Goal: Information Seeking & Learning: Learn about a topic

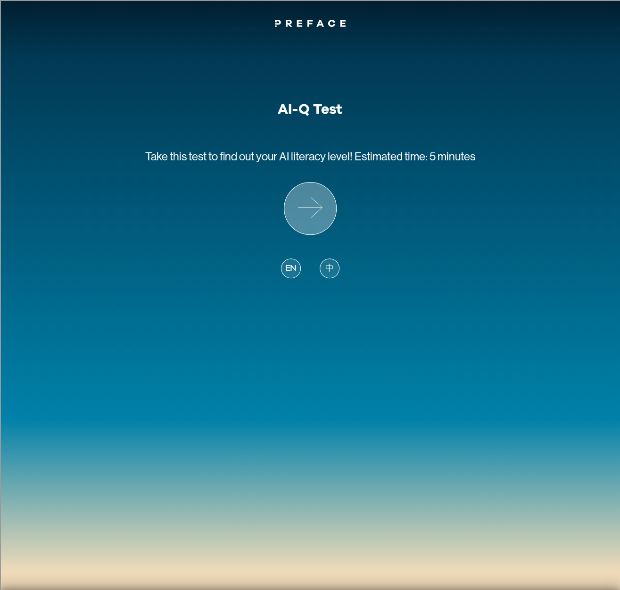
click at [301, 212] on icon at bounding box center [310, 209] width 52 height 52
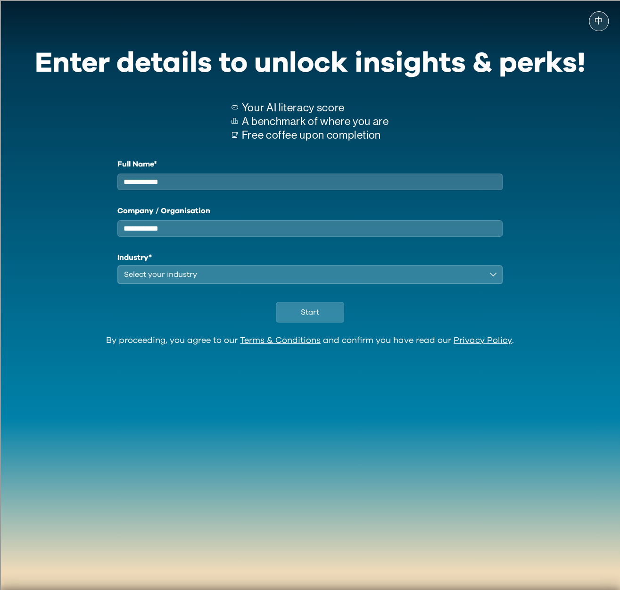
click at [234, 189] on input "Full Name*" at bounding box center [310, 182] width 386 height 17
click at [240, 280] on div "Select your industry" at bounding box center [303, 274] width 359 height 11
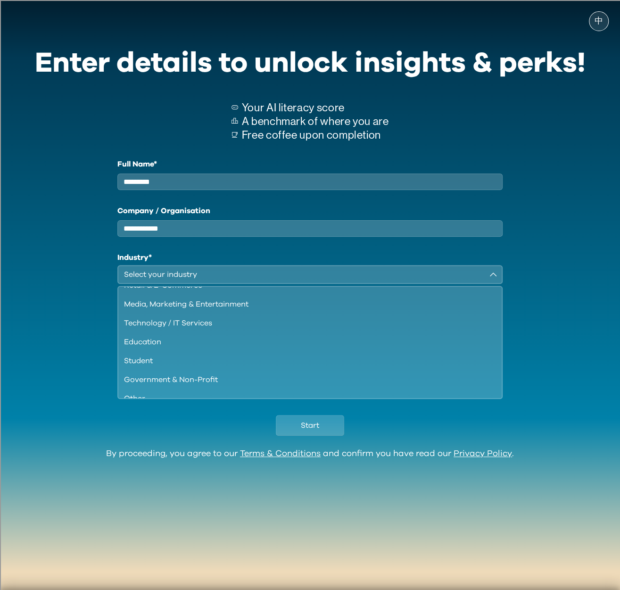
scroll to position [81, 0]
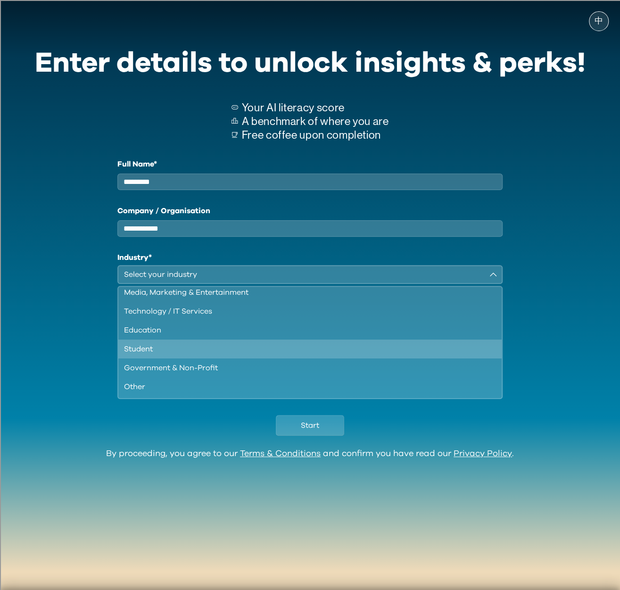
click at [217, 350] on li "Student" at bounding box center [310, 349] width 384 height 19
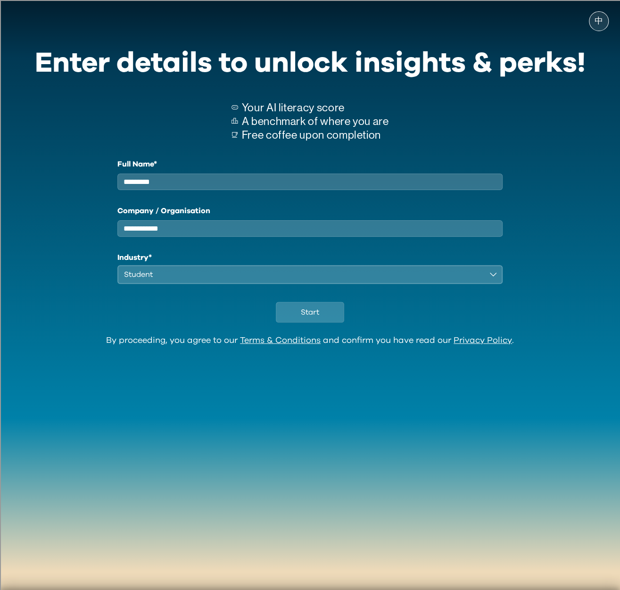
click at [188, 183] on input "*********" at bounding box center [310, 182] width 386 height 17
type input "*"
type input "**********"
click at [301, 317] on span "Start" at bounding box center [310, 312] width 18 height 11
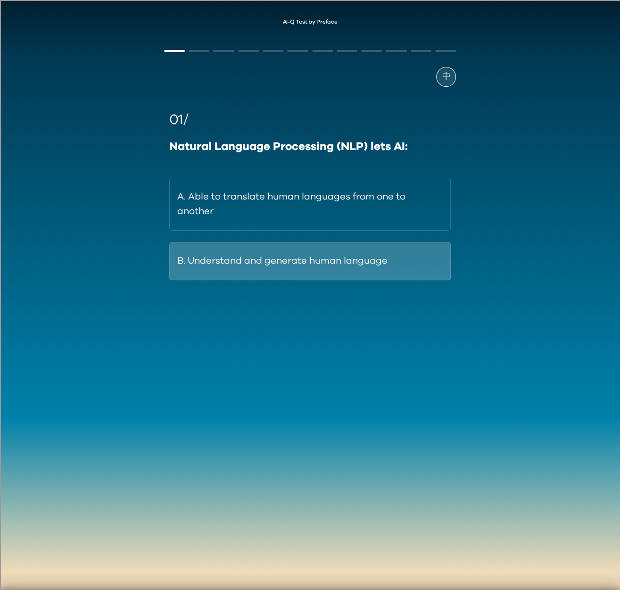
click at [297, 257] on button "B. Understand and generate human language" at bounding box center [310, 261] width 282 height 38
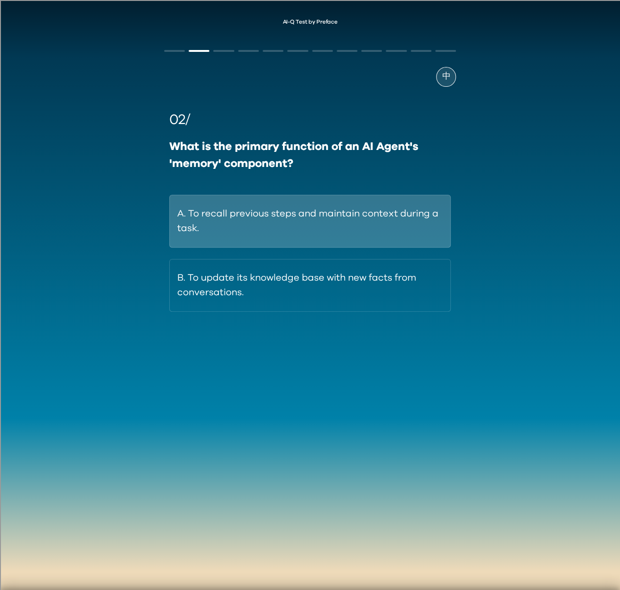
click at [359, 227] on button "A. To recall previous steps and maintain context during a task." at bounding box center [310, 221] width 282 height 53
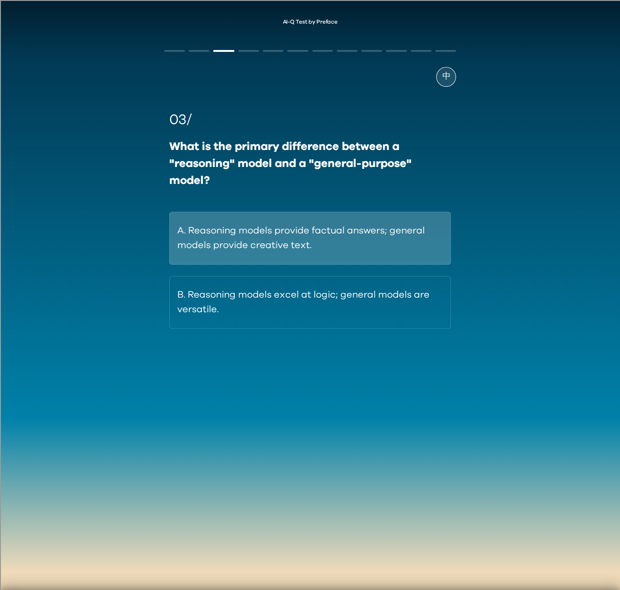
click at [350, 249] on button "A. Reasoning models provide factual answers; general models provide creative te…" at bounding box center [310, 238] width 282 height 53
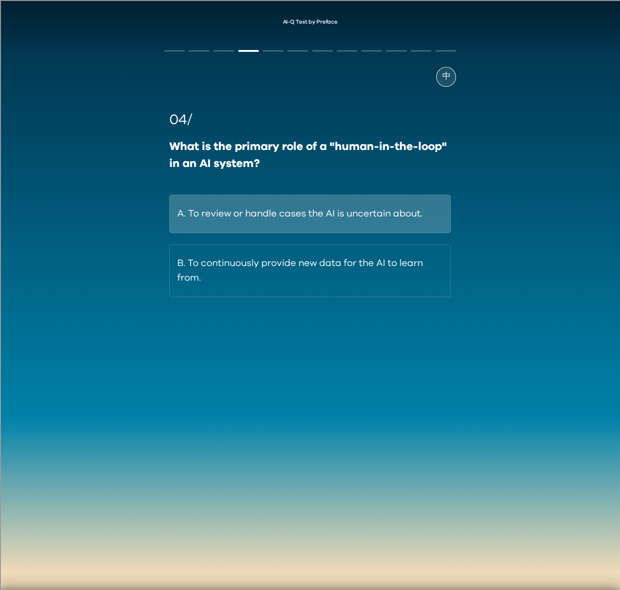
click at [345, 216] on button "A. To review or handle cases the AI is uncertain about." at bounding box center [310, 214] width 282 height 38
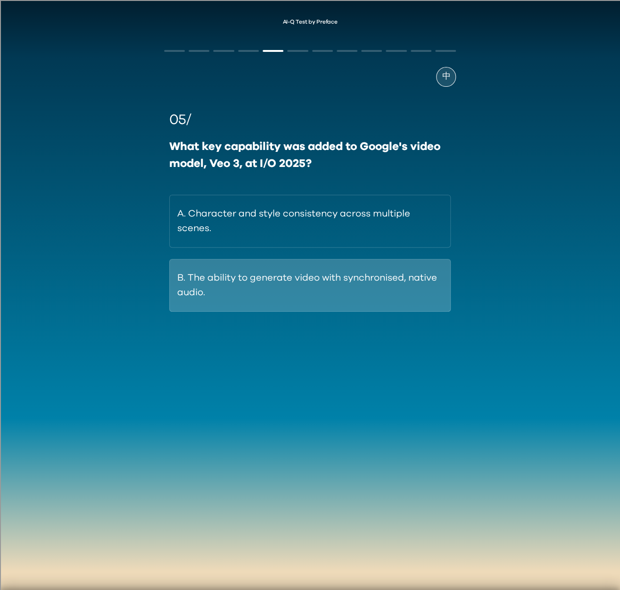
click at [343, 282] on button "B. The ability to generate video with synchronised, native audio." at bounding box center [310, 285] width 282 height 53
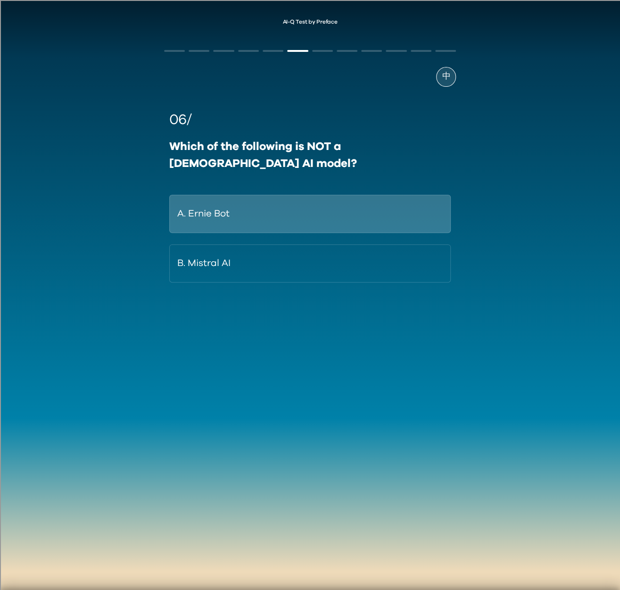
click at [323, 195] on button "A. Ernie Bot" at bounding box center [310, 214] width 282 height 38
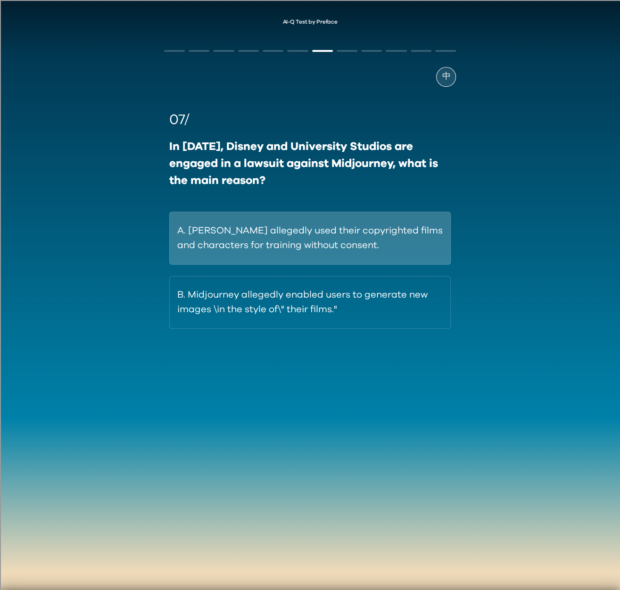
click at [325, 234] on button "A. Midjourney allegedly used their copyrighted films and characters for trainin…" at bounding box center [310, 238] width 282 height 53
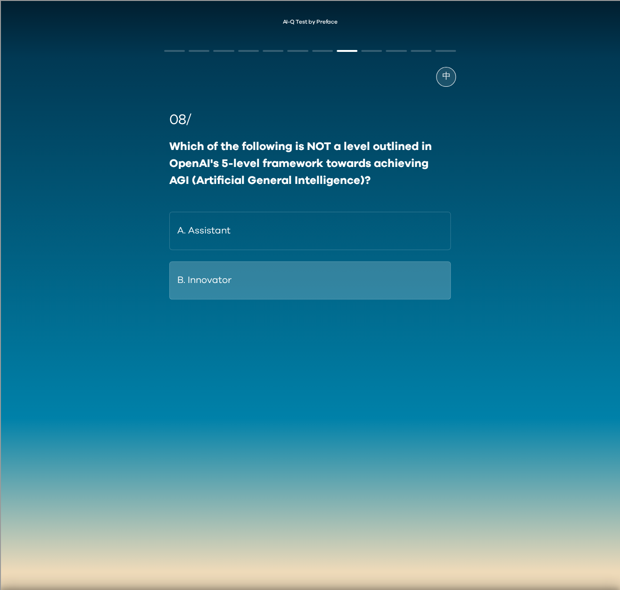
click at [335, 276] on button "B. Innovator" at bounding box center [310, 280] width 282 height 38
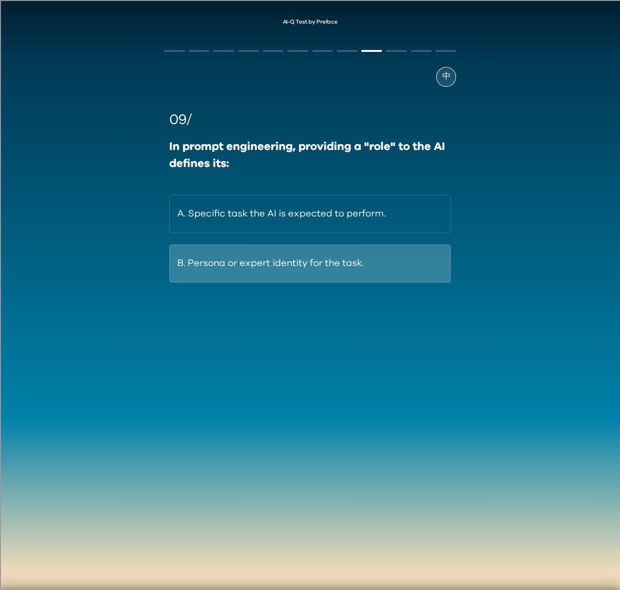
click at [337, 263] on button "B. Persona or expert identity for the task." at bounding box center [310, 263] width 282 height 38
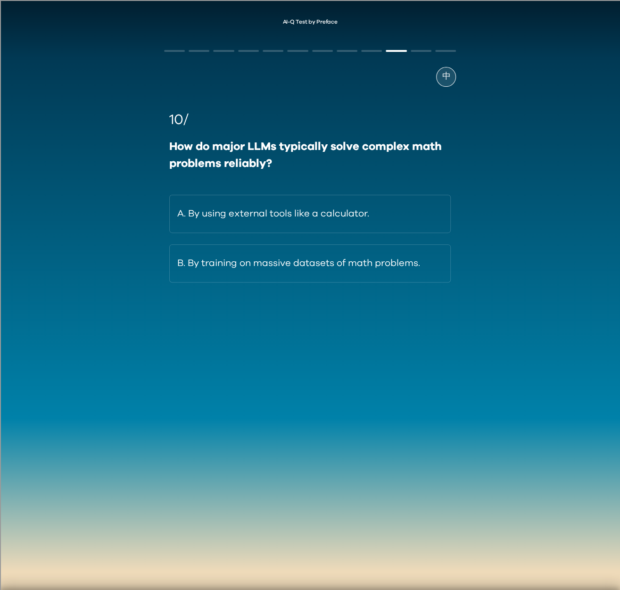
click at [337, 263] on button "B. By training on massive datasets of math problems." at bounding box center [310, 263] width 282 height 38
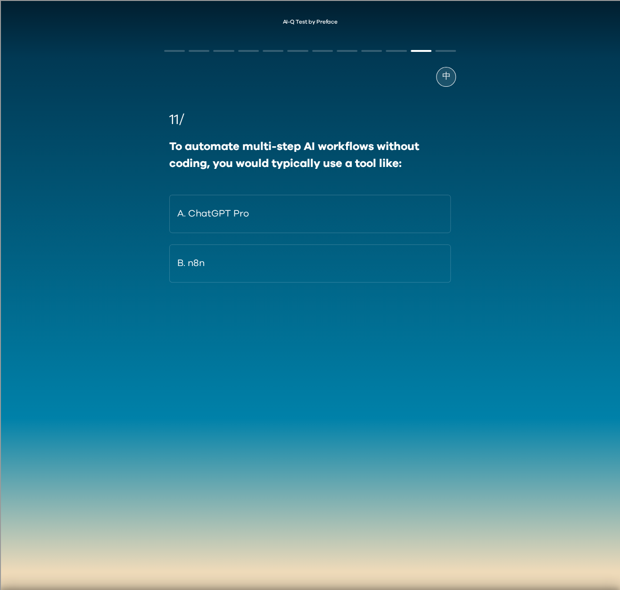
click at [337, 263] on button "B. n8n" at bounding box center [310, 263] width 282 height 38
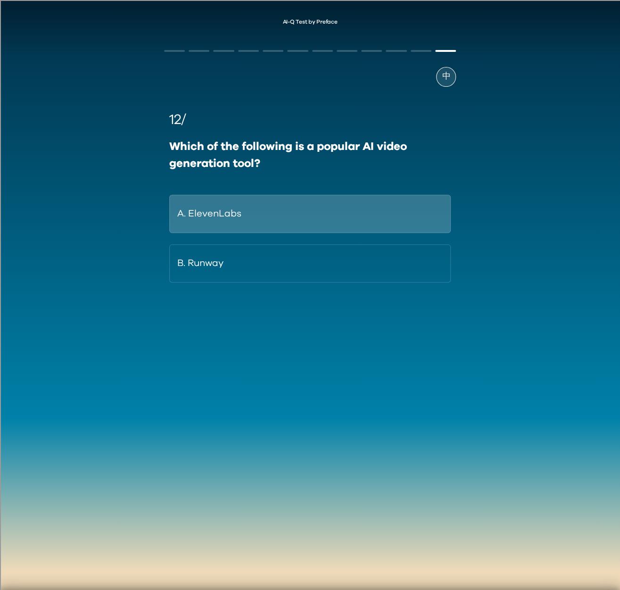
click at [349, 233] on button "A. ElevenLabs" at bounding box center [310, 214] width 282 height 38
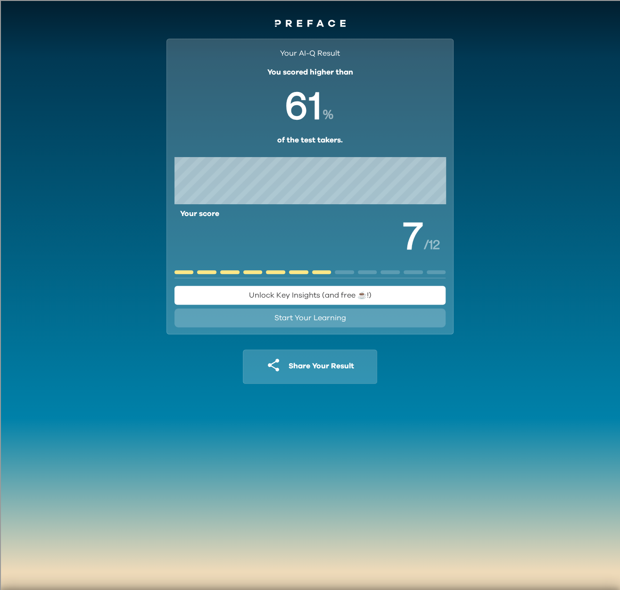
click at [290, 292] on span "Unlock Key Insights (and free ☕️!)" at bounding box center [310, 296] width 123 height 8
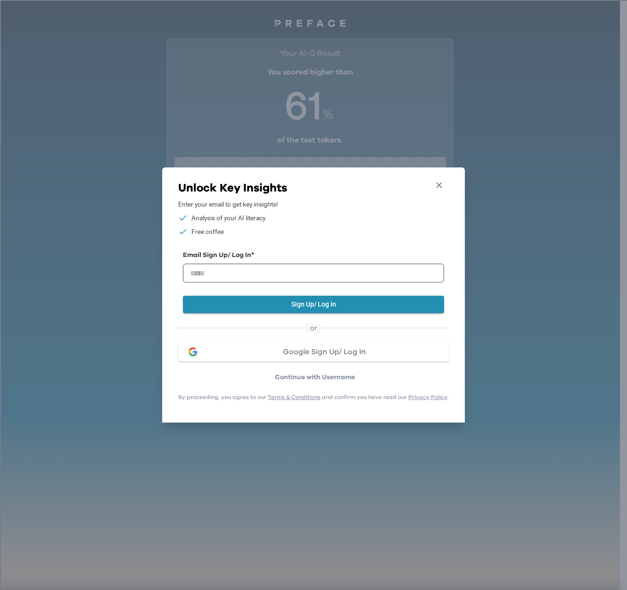
click at [444, 181] on icon "button" at bounding box center [439, 185] width 10 height 10
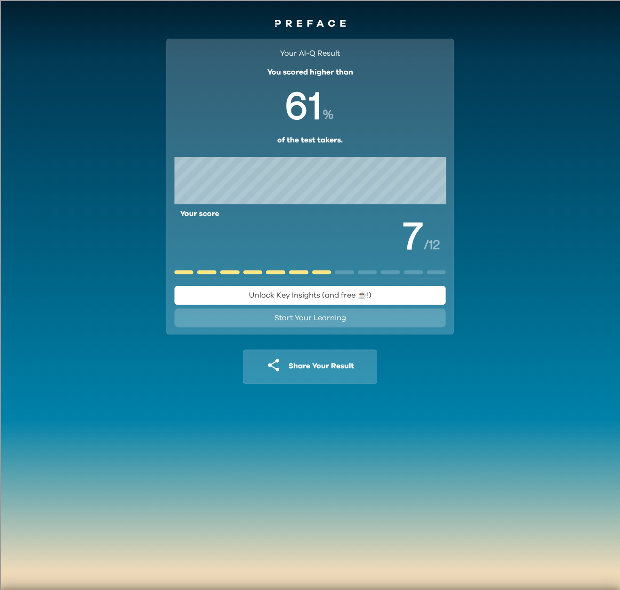
click at [297, 318] on span "Start Your Learning" at bounding box center [311, 318] width 72 height 8
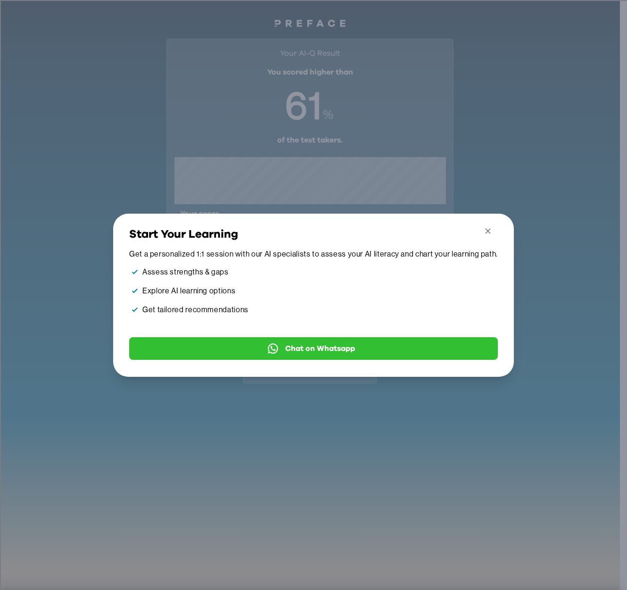
click at [491, 227] on icon "button" at bounding box center [489, 231] width 10 height 10
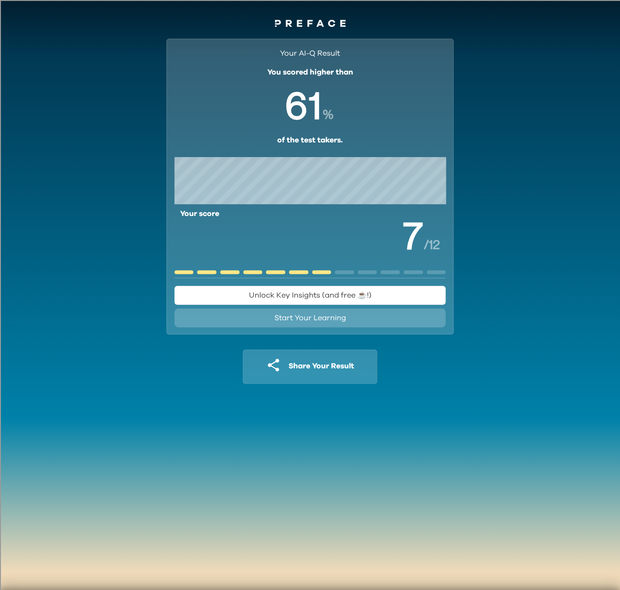
click at [309, 292] on span "Unlock Key Insights (and free ☕️!)" at bounding box center [310, 296] width 123 height 8
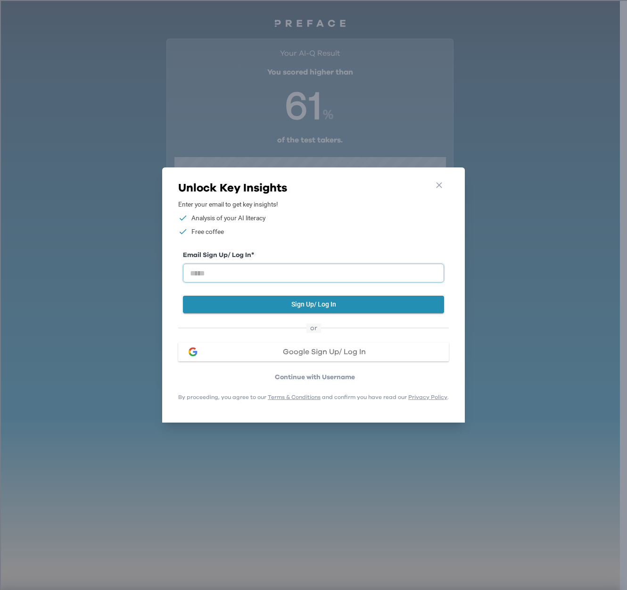
click at [254, 272] on input "email" at bounding box center [313, 273] width 261 height 19
click at [444, 181] on icon "button" at bounding box center [439, 185] width 10 height 10
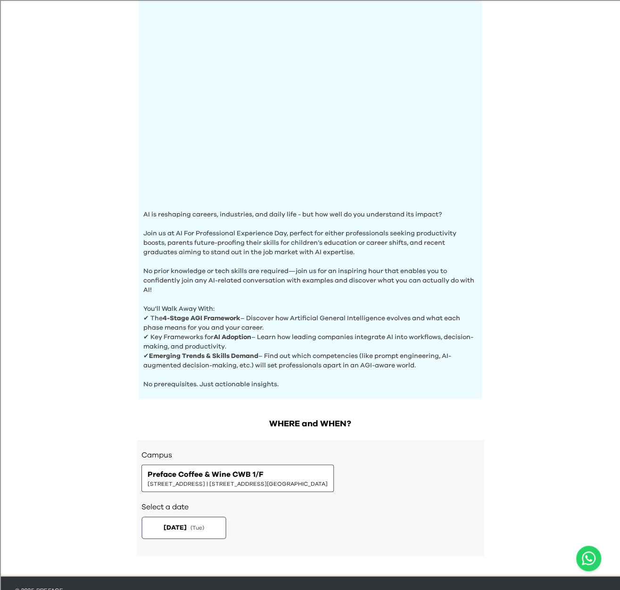
scroll to position [132, 0]
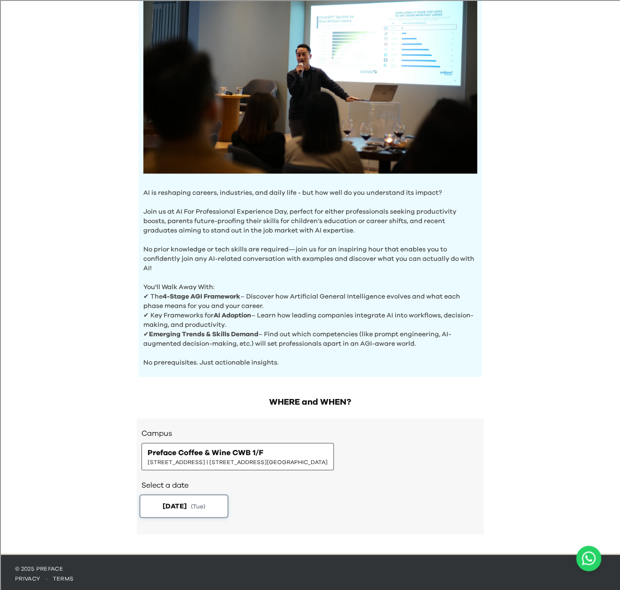
click at [181, 501] on span "[DATE]" at bounding box center [174, 506] width 24 height 10
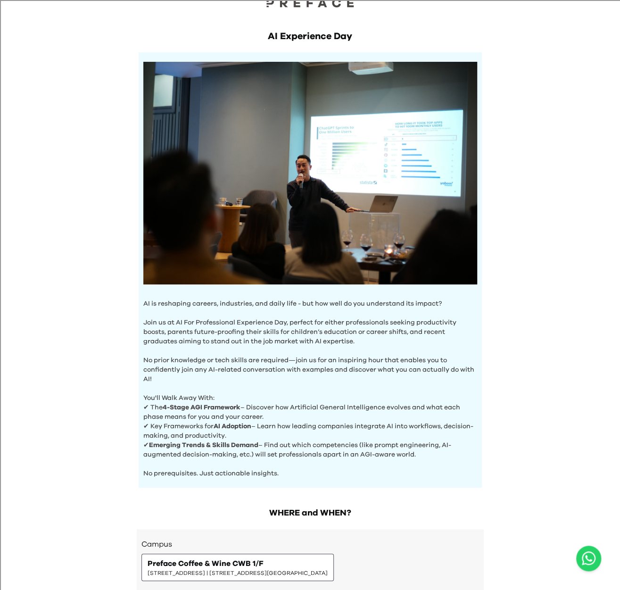
scroll to position [0, 0]
